Goal: Transaction & Acquisition: Purchase product/service

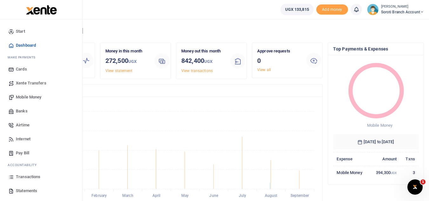
click at [36, 98] on span "Mobile Money" at bounding box center [28, 97] width 25 height 6
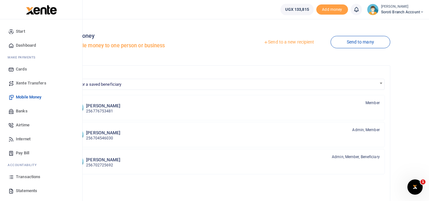
click at [33, 177] on span "Transactions" at bounding box center [28, 177] width 24 height 6
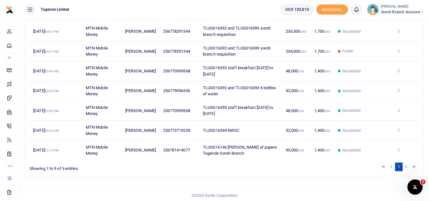
scroll to position [139, 0]
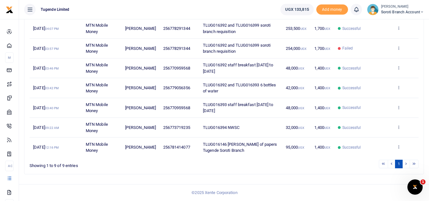
click at [407, 165] on li at bounding box center [405, 164] width 7 height 9
click at [406, 165] on li at bounding box center [405, 164] width 7 height 9
click at [405, 165] on li at bounding box center [405, 164] width 7 height 9
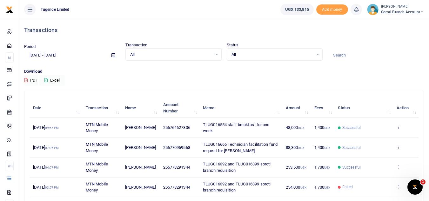
scroll to position [0, 0]
click at [113, 56] on icon at bounding box center [112, 56] width 3 height 4
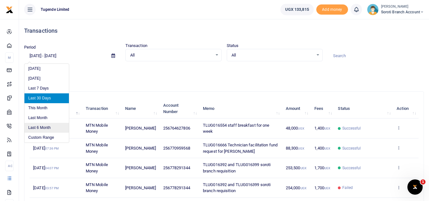
click at [45, 124] on li "Last 6 Month" at bounding box center [46, 128] width 44 height 10
type input "03/24/2025 - 09/24/2025"
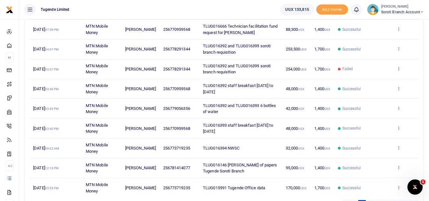
scroll to position [120, 0]
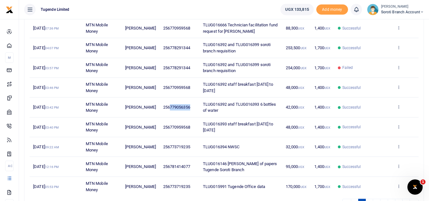
drag, startPoint x: 187, startPoint y: 108, endPoint x: 165, endPoint y: 105, distance: 21.7
click at [165, 105] on td "256779056356" at bounding box center [179, 107] width 40 height 20
copy span "779056356"
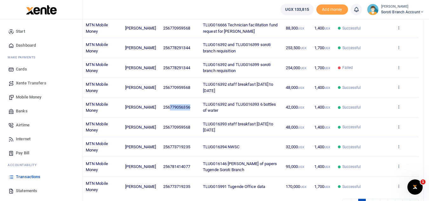
click at [31, 98] on span "Mobile Money" at bounding box center [28, 97] width 25 height 6
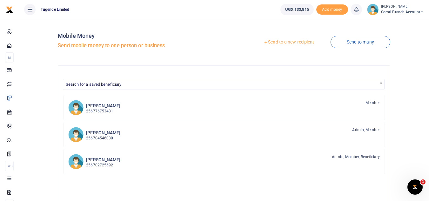
click at [293, 41] on link "Send to a new recipient" at bounding box center [288, 41] width 83 height 11
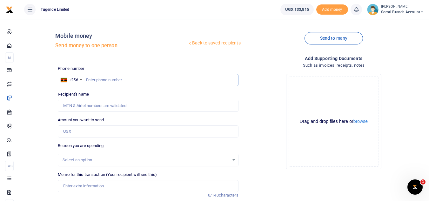
click at [117, 81] on input "text" at bounding box center [148, 80] width 180 height 12
paste input "779056356"
type input "779056356"
type input "Arthur Okiria"
type input "779056356"
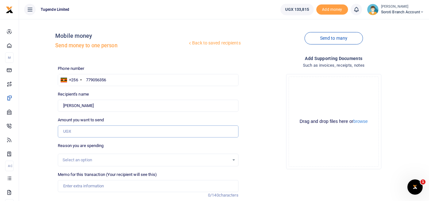
click at [105, 132] on input "Amount you want to send" at bounding box center [148, 131] width 180 height 12
type input "21,000"
click at [140, 161] on div "Select an option" at bounding box center [145, 160] width 166 height 6
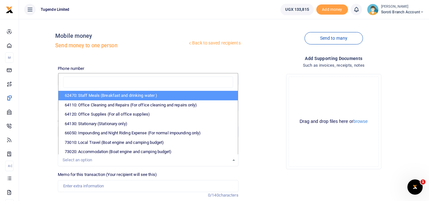
click at [134, 95] on li "62470: Staff Meals (Breakfast and drinking water )" at bounding box center [147, 96] width 179 height 10
select select "23"
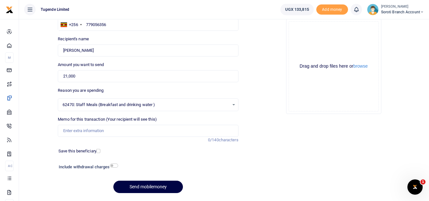
scroll to position [57, 0]
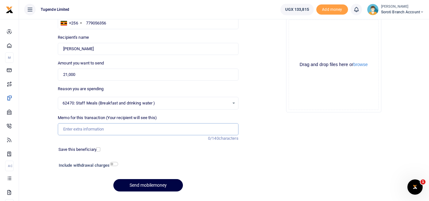
click at [90, 131] on input "Memo for this transaction (Your recipient will see this)" at bounding box center [148, 129] width 180 height 12
paste input "TLUG-016554"
click at [74, 131] on input "TLUG-016554" at bounding box center [148, 129] width 180 height 12
click at [74, 130] on input "TLUG-016554" at bounding box center [148, 129] width 180 height 12
click at [96, 126] on input "TLUG016554" at bounding box center [148, 129] width 180 height 12
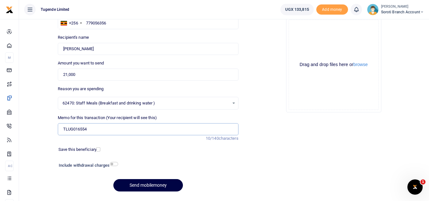
click at [96, 126] on input "TLUG016554" at bounding box center [148, 129] width 180 height 12
type input "TLUG016554 Drinking water 3 bottles"
click at [152, 182] on button "Send mobilemoney" at bounding box center [147, 185] width 69 height 12
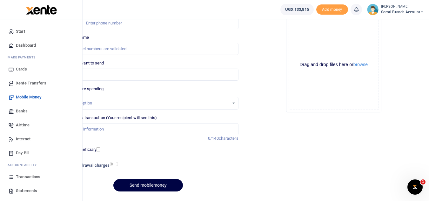
click at [23, 176] on span "Transactions" at bounding box center [28, 177] width 24 height 6
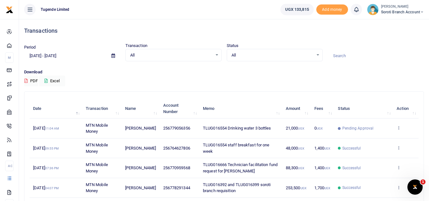
click at [173, 189] on span "256778291344" at bounding box center [176, 187] width 27 height 5
copy span "256778291344"
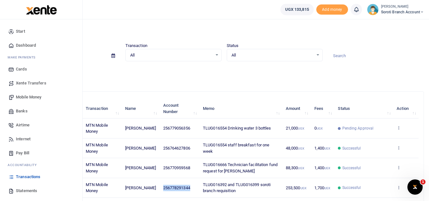
click at [22, 96] on span "Mobile Money" at bounding box center [28, 97] width 25 height 6
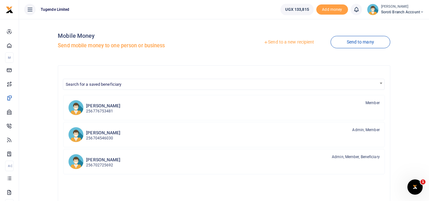
click at [296, 43] on link "Send to a new recipient" at bounding box center [288, 41] width 83 height 11
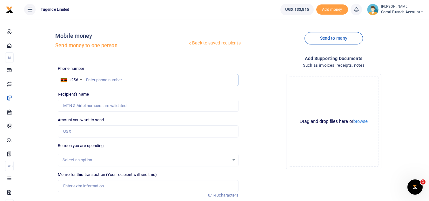
click at [101, 77] on input "text" at bounding box center [148, 80] width 180 height 12
paste input "256778291344"
type input "256778291344"
type input "[PERSON_NAME]"
click at [92, 79] on input "256778291344" at bounding box center [148, 80] width 180 height 12
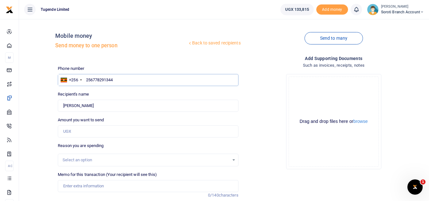
click at [92, 79] on input "256778291344" at bounding box center [148, 80] width 180 height 12
type input "2778291344"
type input "778291344"
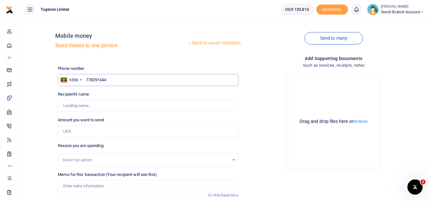
type input "[PERSON_NAME]"
type input "778291344"
click at [89, 132] on input "Amount you want to send" at bounding box center [148, 131] width 180 height 12
type input "110,000"
click at [230, 164] on div "Select an option" at bounding box center [148, 160] width 180 height 13
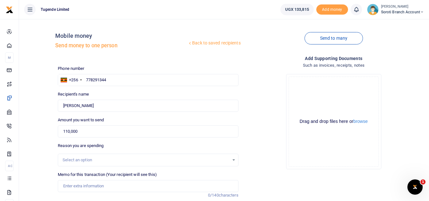
click at [233, 158] on div "Select an option" at bounding box center [148, 159] width 180 height 7
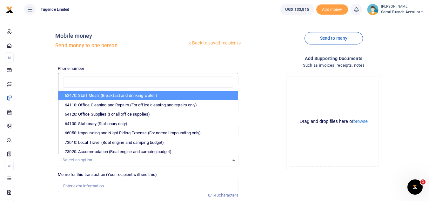
click at [248, 154] on div "Drop your files here Drag and drop files here or browse Powered by Uppy" at bounding box center [333, 121] width 180 height 105
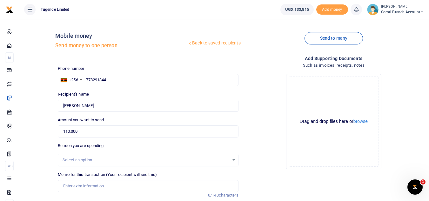
click at [233, 158] on div "Select an option" at bounding box center [148, 159] width 180 height 7
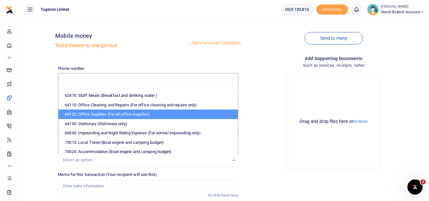
click at [171, 115] on li "64120: Office Supplies (For all office supplies)" at bounding box center [147, 114] width 179 height 10
select select "25"
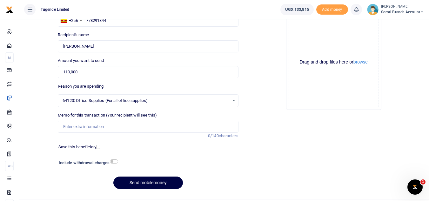
scroll to position [71, 0]
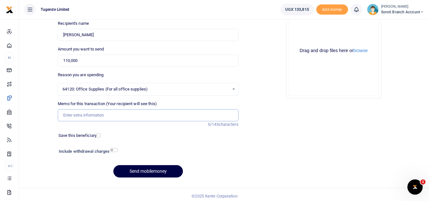
click at [93, 115] on input "Memo for this transaction (Your recipient will see this)" at bounding box center [148, 115] width 180 height 12
paste input "TLUG-016554"
click at [75, 114] on input "TLUG-016554" at bounding box center [148, 115] width 180 height 12
click at [105, 116] on input "TLUG016554" at bounding box center [148, 115] width 180 height 12
type input "TLUG016554 Tugende soroti branch office supplies"
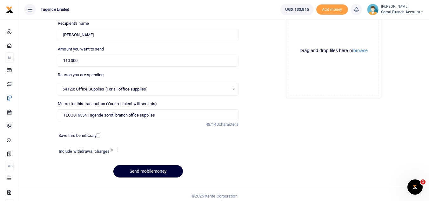
click at [149, 173] on button "Send mobilemoney" at bounding box center [147, 171] width 69 height 12
